Goal: Information Seeking & Learning: Find specific fact

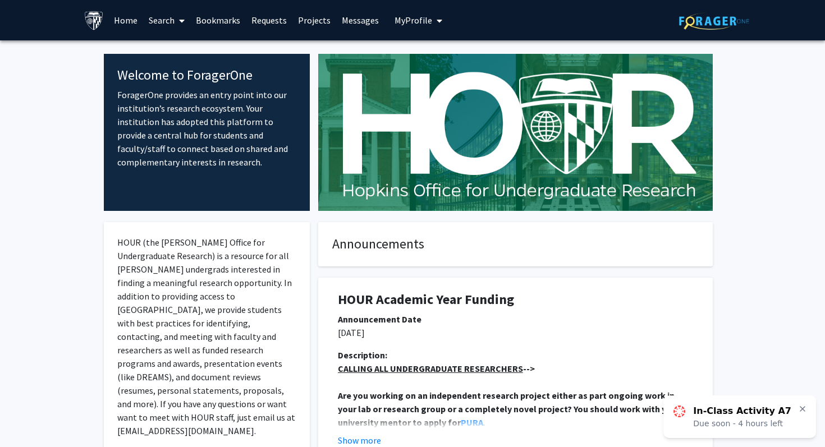
click at [169, 22] on link "Search" at bounding box center [166, 20] width 47 height 39
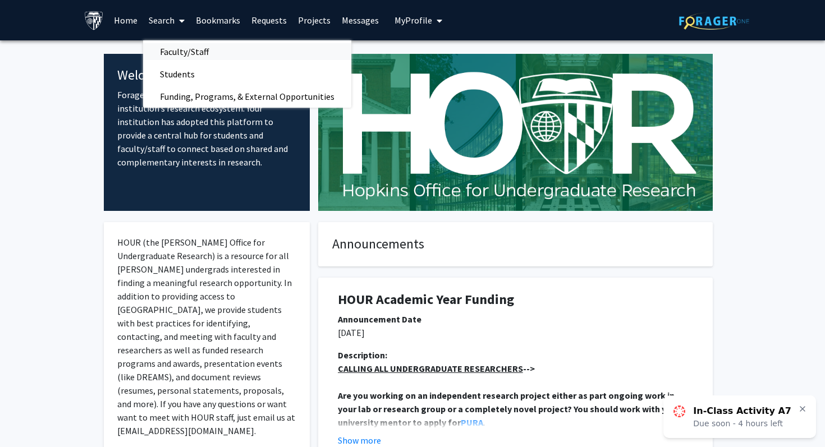
click at [173, 55] on span "Faculty/Staff" at bounding box center [184, 51] width 82 height 22
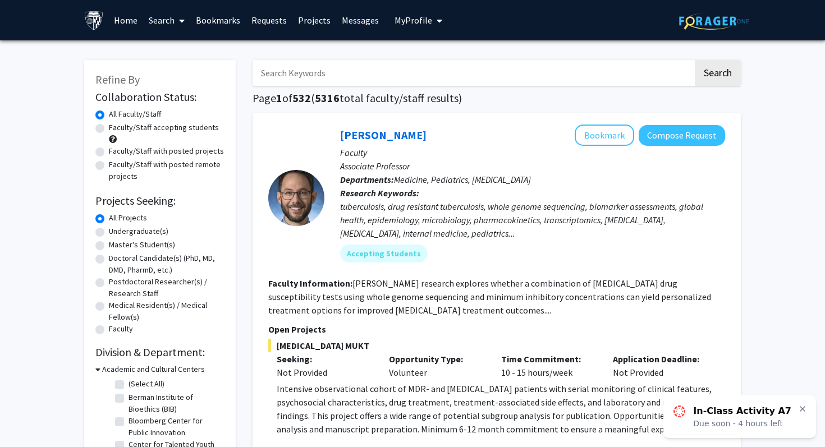
click at [375, 68] on input "Search Keywords" at bounding box center [472, 73] width 440 height 26
type input "a"
type input "n"
type input "[PERSON_NAME]"
click at [695, 60] on button "Search" at bounding box center [718, 73] width 46 height 26
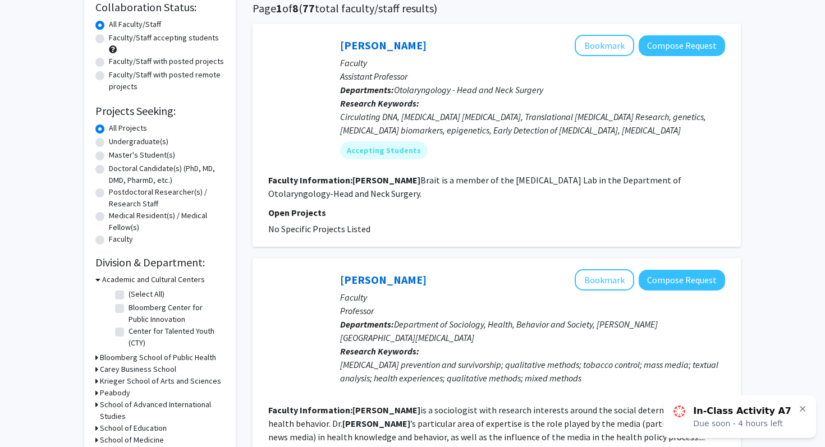
scroll to position [94, 0]
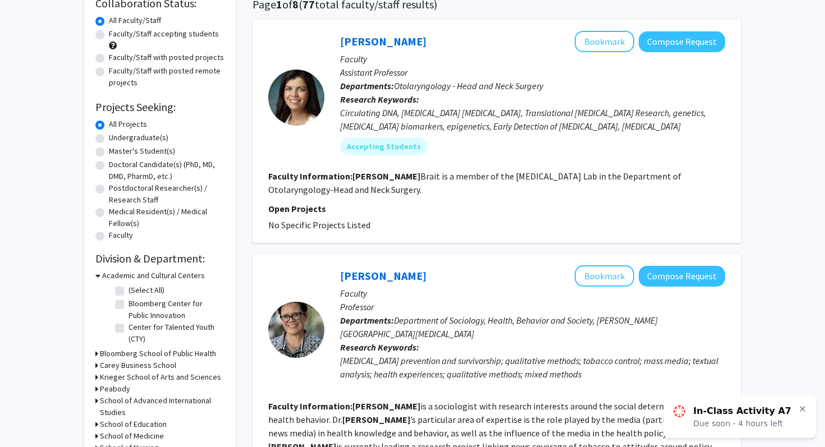
click at [109, 164] on label "Doctoral Candidate(s) (PhD, MD, DMD, PharmD, etc.)" at bounding box center [167, 171] width 116 height 24
click at [109, 164] on input "Doctoral Candidate(s) (PhD, MD, DMD, PharmD, etc.)" at bounding box center [112, 162] width 7 height 7
radio input "true"
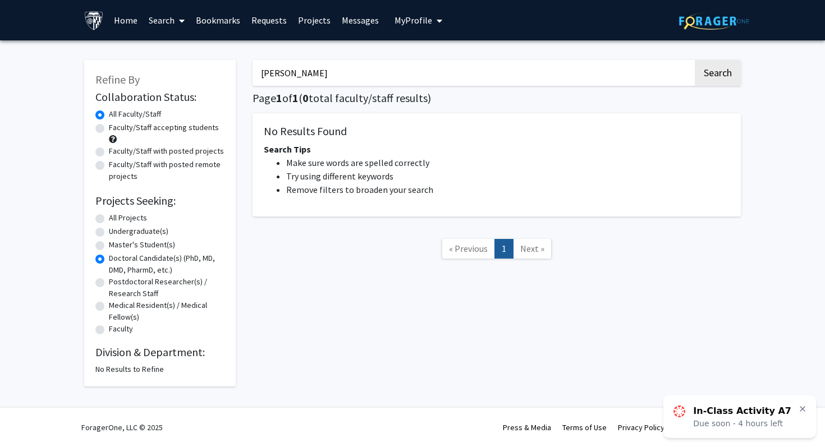
click at [342, 76] on input "[PERSON_NAME]" at bounding box center [472, 73] width 440 height 26
click at [695, 60] on button "Search" at bounding box center [718, 73] width 46 height 26
radio input "true"
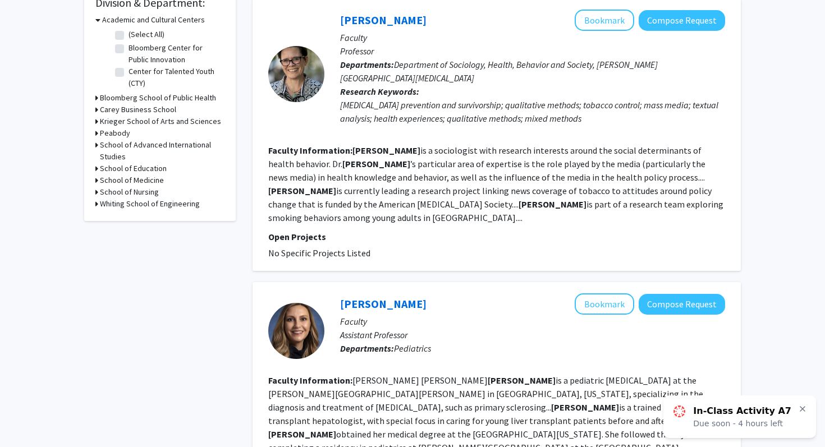
scroll to position [356, 0]
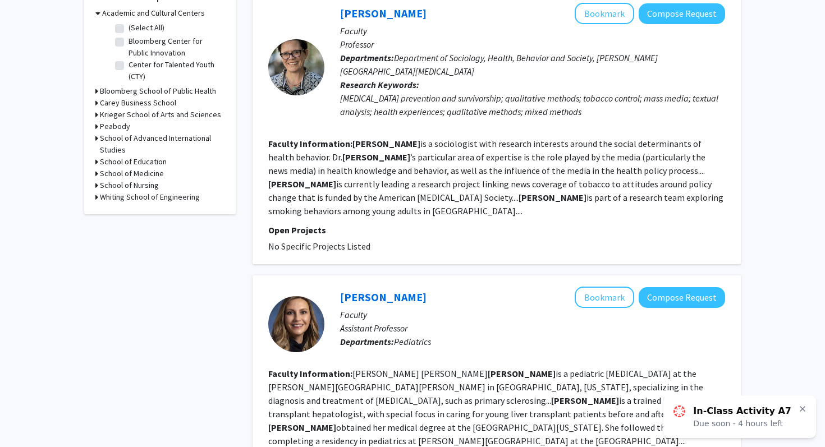
click at [134, 194] on h3 "Whiting School of Engineering" at bounding box center [150, 197] width 100 height 12
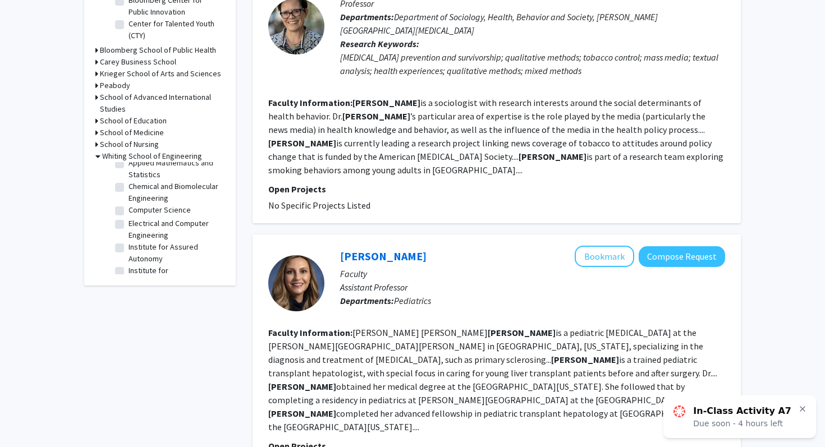
scroll to position [0, 0]
click at [146, 130] on h3 "School of Medicine" at bounding box center [132, 133] width 64 height 12
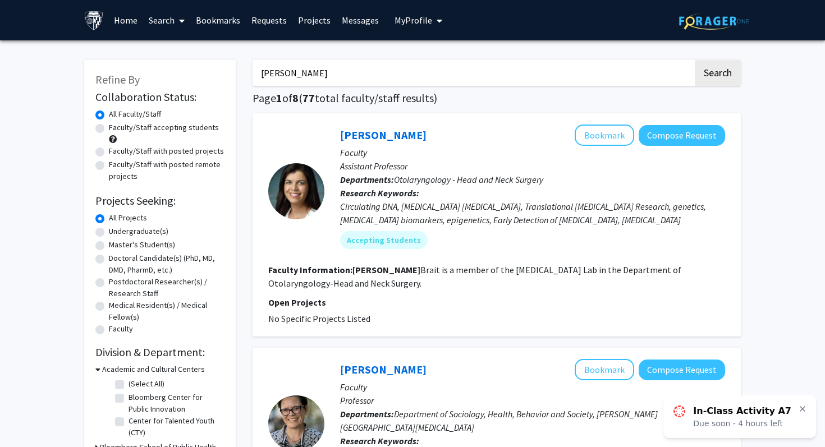
drag, startPoint x: 337, startPoint y: 75, endPoint x: 241, endPoint y: 75, distance: 95.4
type input "[PERSON_NAME] lab"
click at [695, 60] on button "Search" at bounding box center [718, 73] width 46 height 26
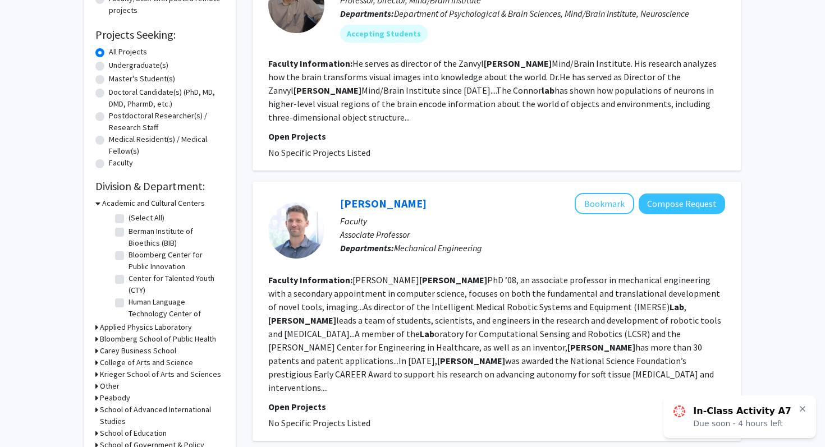
scroll to position [272, 0]
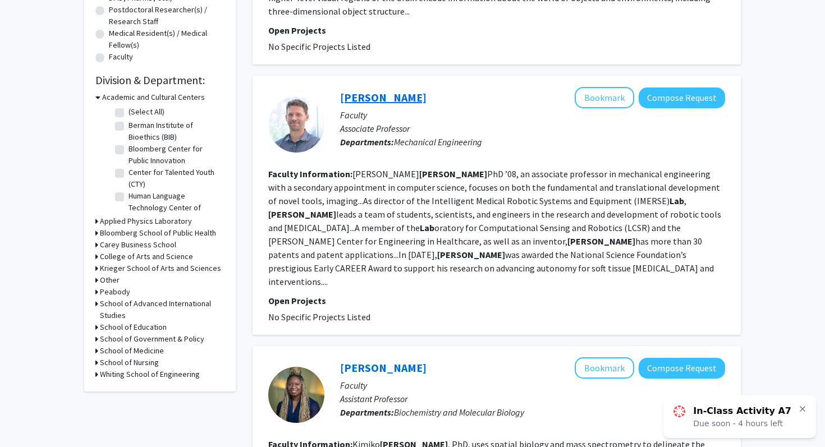
click at [351, 90] on link "[PERSON_NAME]" at bounding box center [383, 97] width 86 height 14
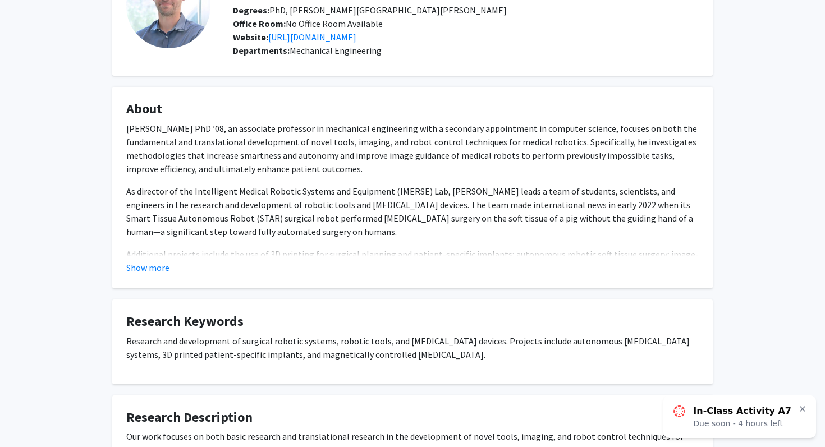
scroll to position [201, 0]
